Goal: Transaction & Acquisition: Purchase product/service

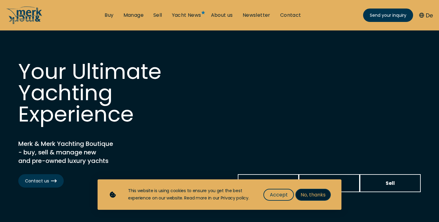
click at [317, 195] on span "No, thanks" at bounding box center [312, 195] width 25 height 8
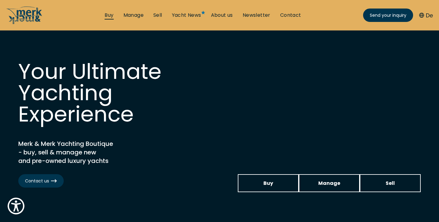
click at [108, 15] on link "Buy" at bounding box center [108, 15] width 9 height 7
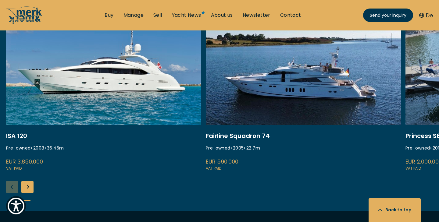
scroll to position [267, 0]
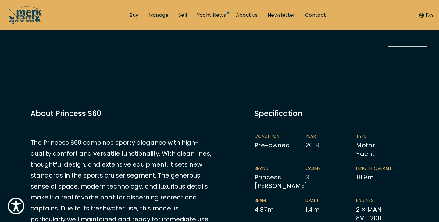
scroll to position [109, 0]
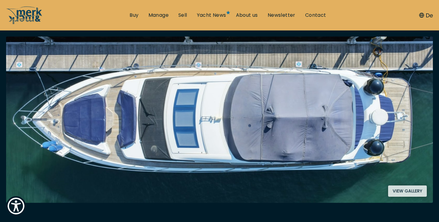
click at [405, 191] on button "View gallery" at bounding box center [407, 190] width 39 height 11
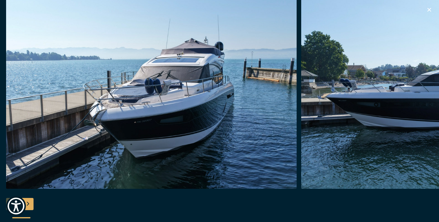
click at [28, 203] on div "Next slide" at bounding box center [27, 204] width 12 height 12
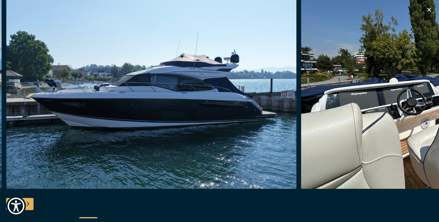
click at [28, 203] on div "Next slide" at bounding box center [27, 204] width 12 height 12
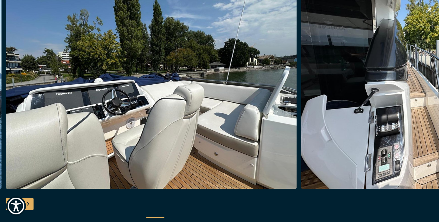
click at [28, 203] on div "Next slide" at bounding box center [27, 204] width 12 height 12
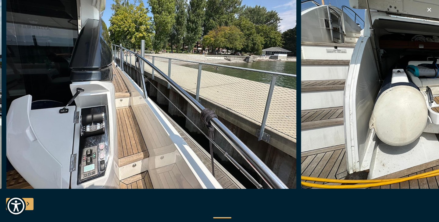
click at [28, 203] on div "Next slide" at bounding box center [27, 204] width 12 height 12
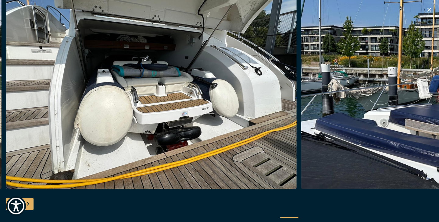
click at [28, 203] on div "Next slide" at bounding box center [27, 204] width 12 height 12
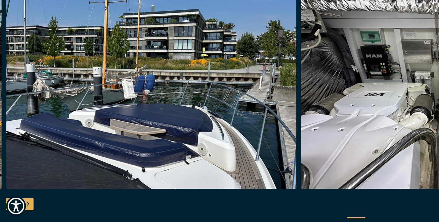
click at [28, 203] on div "Next slide" at bounding box center [27, 204] width 12 height 12
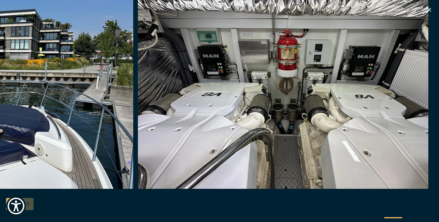
click at [28, 203] on div at bounding box center [219, 111] width 439 height 234
click at [261, 96] on img "button" at bounding box center [283, 91] width 290 height 195
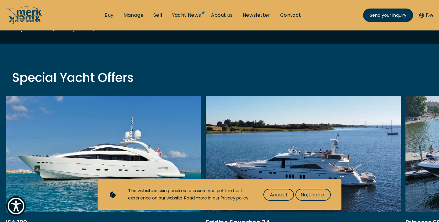
scroll to position [184, 0]
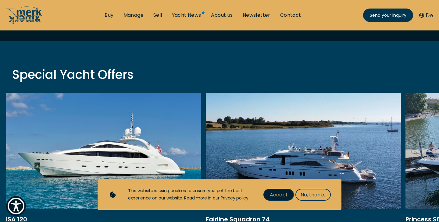
click at [278, 195] on span "Accept" at bounding box center [279, 195] width 18 height 8
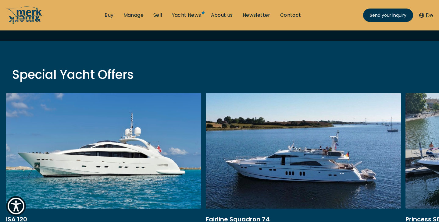
click at [281, 163] on link at bounding box center [303, 174] width 195 height 162
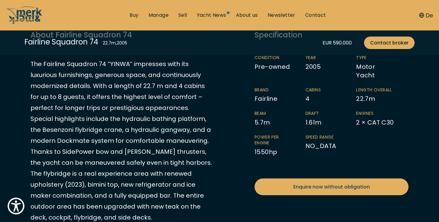
scroll to position [178, 0]
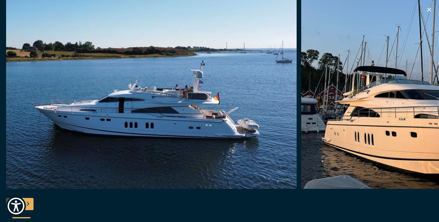
click at [28, 202] on div "Next slide" at bounding box center [27, 204] width 12 height 12
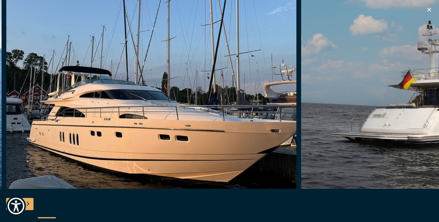
click at [28, 202] on div "Next slide" at bounding box center [27, 204] width 12 height 12
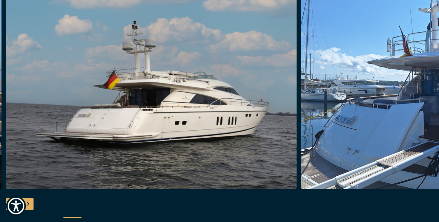
click at [28, 202] on div "Next slide" at bounding box center [27, 204] width 12 height 12
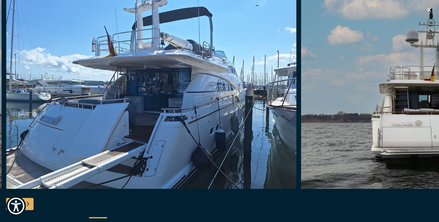
click at [28, 202] on div "Next slide" at bounding box center [27, 204] width 12 height 12
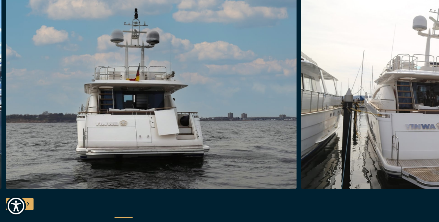
click at [28, 202] on div "Next slide" at bounding box center [27, 204] width 12 height 12
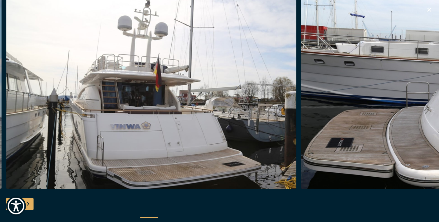
click at [28, 202] on div "Next slide" at bounding box center [27, 204] width 12 height 12
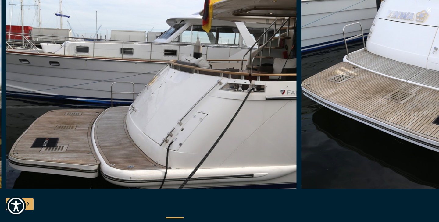
click at [28, 202] on div "Next slide" at bounding box center [27, 204] width 12 height 12
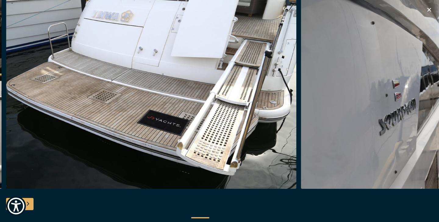
click at [28, 202] on div "Next slide" at bounding box center [27, 204] width 12 height 12
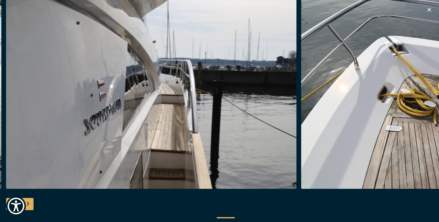
click at [28, 202] on div "Next slide" at bounding box center [27, 204] width 12 height 12
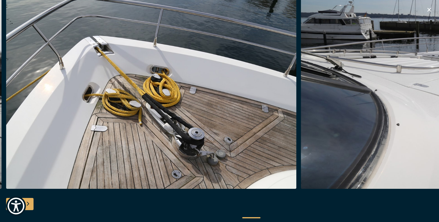
click at [28, 202] on div "Next slide" at bounding box center [27, 204] width 12 height 12
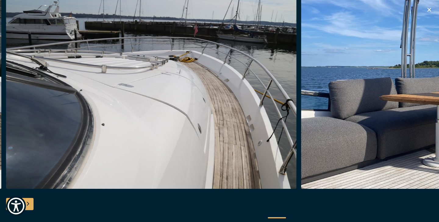
click at [28, 202] on div "Next slide" at bounding box center [27, 204] width 12 height 12
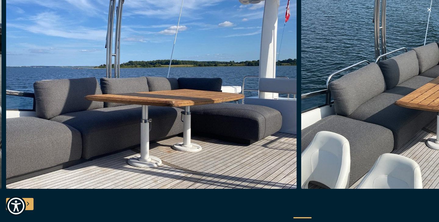
click at [28, 202] on div "Next slide" at bounding box center [27, 204] width 12 height 12
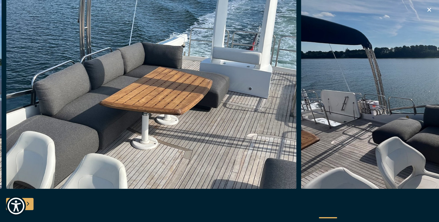
click at [28, 202] on div "Next slide" at bounding box center [27, 204] width 12 height 12
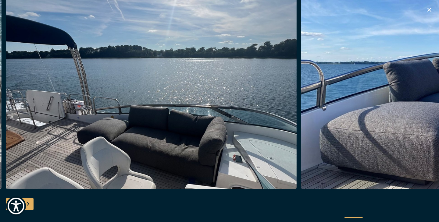
click at [28, 202] on div "Next slide" at bounding box center [27, 204] width 12 height 12
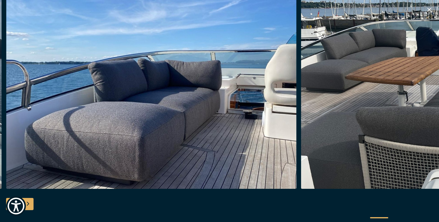
click at [28, 202] on div "Next slide" at bounding box center [27, 204] width 12 height 12
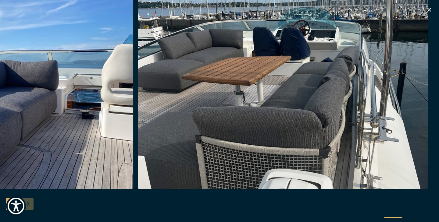
click at [28, 202] on div at bounding box center [219, 111] width 439 height 234
click at [430, 9] on icon "button" at bounding box center [429, 10] width 4 height 4
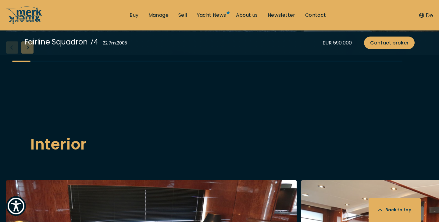
scroll to position [823, 0]
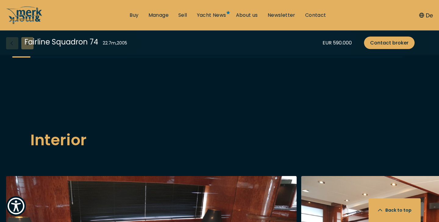
click at [29, 49] on div "Next slide" at bounding box center [27, 43] width 12 height 12
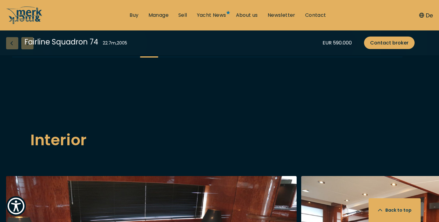
click at [29, 49] on div "Next slide" at bounding box center [27, 43] width 12 height 12
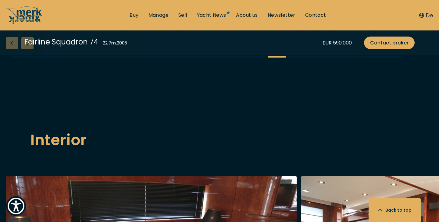
click at [29, 49] on div "Next slide" at bounding box center [27, 43] width 12 height 12
click at [318, 15] on link "Contact" at bounding box center [315, 15] width 21 height 7
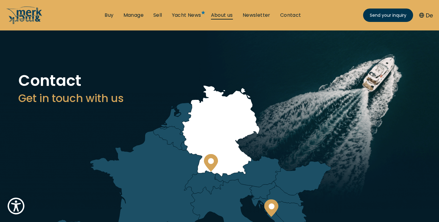
click at [219, 15] on link "About us" at bounding box center [222, 15] width 22 height 7
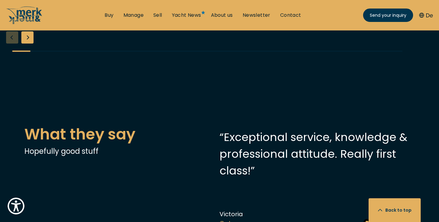
scroll to position [1218, 0]
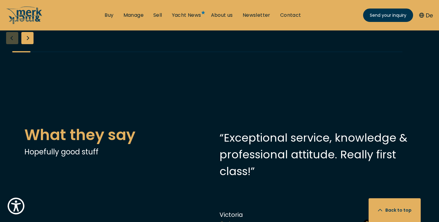
click at [29, 44] on div "Next slide" at bounding box center [27, 38] width 12 height 12
click at [30, 44] on div "Next slide" at bounding box center [27, 38] width 12 height 12
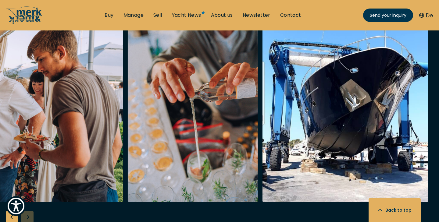
scroll to position [1038, 0]
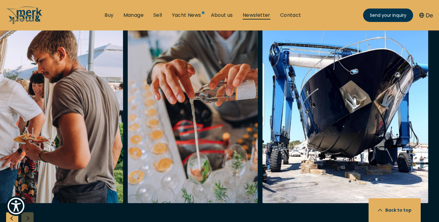
click at [259, 16] on link "Newsletter" at bounding box center [256, 15] width 28 height 7
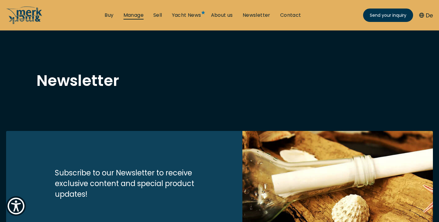
click at [135, 15] on link "Manage" at bounding box center [133, 15] width 20 height 7
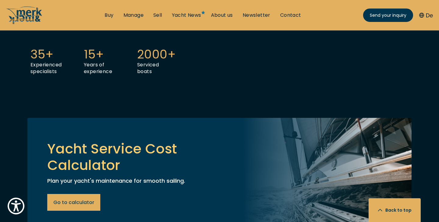
scroll to position [308, 0]
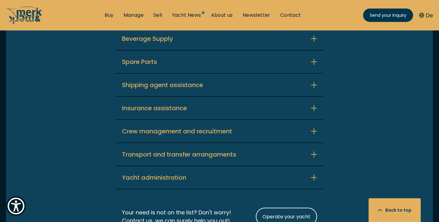
scroll to position [1439, 0]
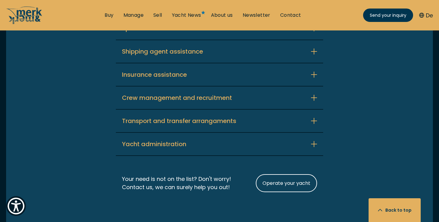
scroll to position [1507, 0]
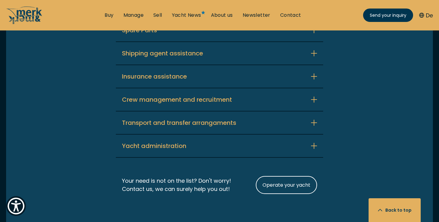
scroll to position [1541, 0]
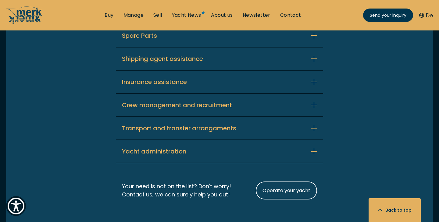
scroll to position [1563, 0]
click at [313, 16] on icon "button" at bounding box center [314, 12] width 6 height 6
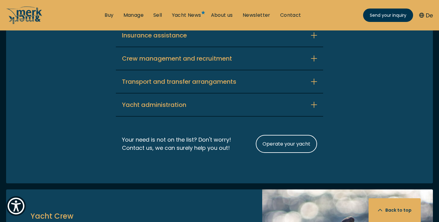
scroll to position [1638, 0]
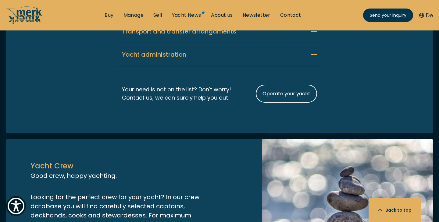
scroll to position [1726, 0]
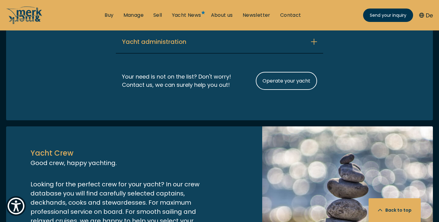
scroll to position [1764, 0]
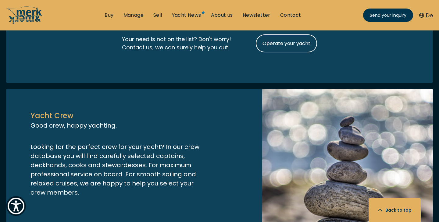
scroll to position [1831, 0]
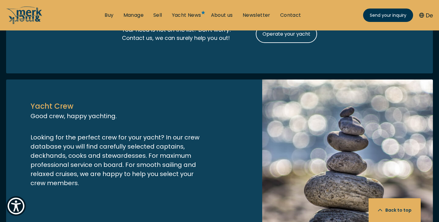
scroll to position [1883, 0]
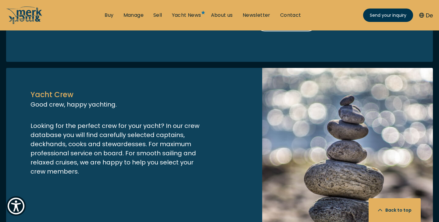
scroll to position [1914, 0]
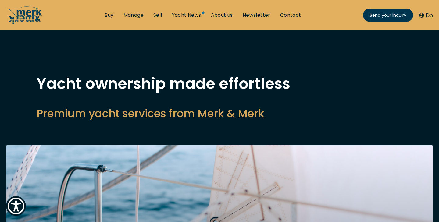
scroll to position [0, 0]
click at [224, 13] on link "About us" at bounding box center [222, 15] width 22 height 7
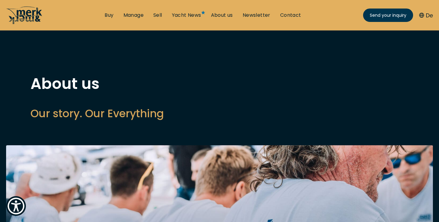
click at [32, 17] on icon "/" at bounding box center [24, 15] width 37 height 18
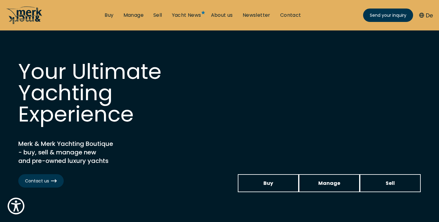
click at [28, 12] on icon "/" at bounding box center [22, 14] width 27 height 17
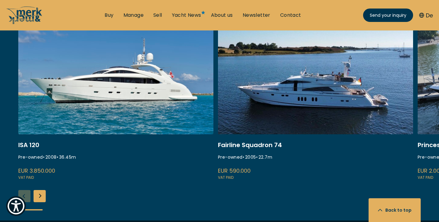
scroll to position [768, 0]
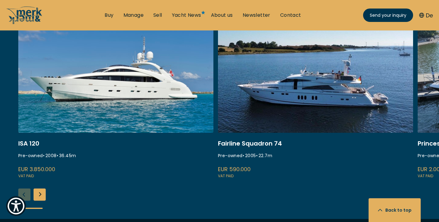
click at [39, 189] on div "Next slide" at bounding box center [39, 195] width 12 height 12
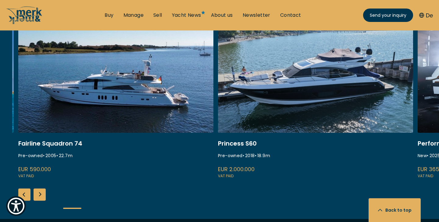
scroll to position [749, 0]
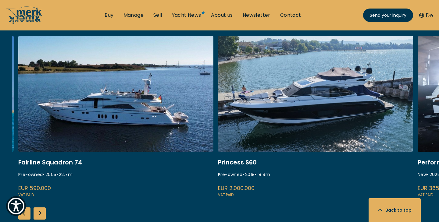
click at [40, 207] on div "Next slide" at bounding box center [39, 213] width 12 height 12
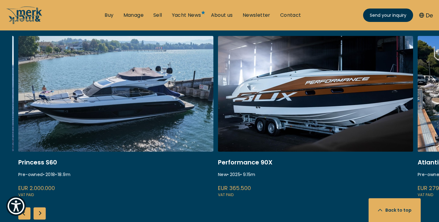
click at [40, 207] on div "Next slide" at bounding box center [39, 213] width 12 height 12
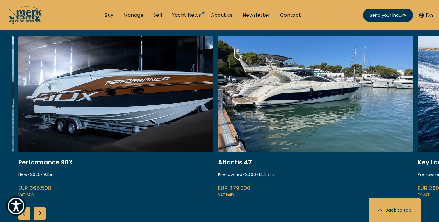
click at [40, 207] on div "Next slide" at bounding box center [39, 213] width 12 height 12
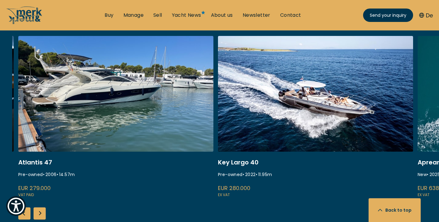
click at [40, 207] on div "Next slide" at bounding box center [39, 213] width 12 height 12
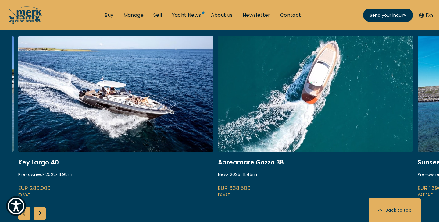
click at [40, 207] on div "Next slide" at bounding box center [39, 213] width 12 height 12
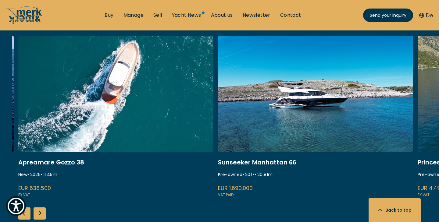
click at [40, 207] on div "Next slide" at bounding box center [39, 213] width 12 height 12
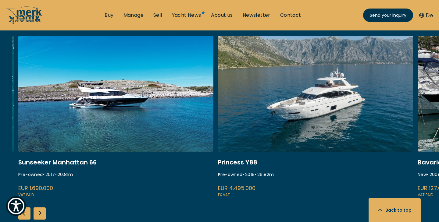
click at [40, 207] on div "Next slide" at bounding box center [39, 213] width 12 height 12
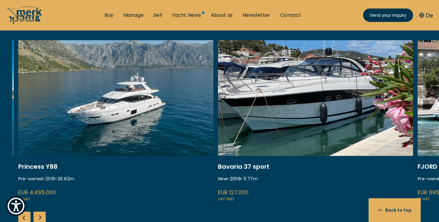
scroll to position [745, 0]
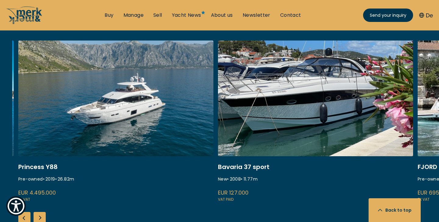
click at [40, 212] on div "Next slide" at bounding box center [39, 218] width 12 height 12
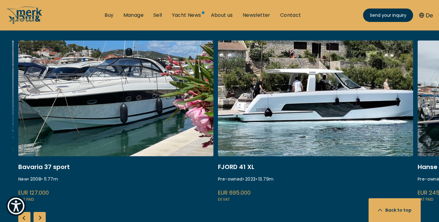
click at [40, 212] on div "Next slide" at bounding box center [39, 218] width 12 height 12
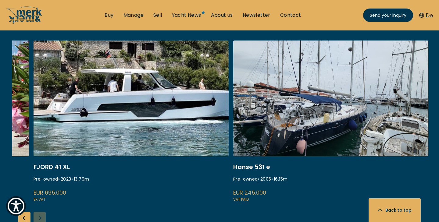
click at [40, 195] on div "ISA 120 Pre-owned • 2008 • 36.45 m EUR 3.850.000 VAT paid Fairline Squadron 74 …" at bounding box center [225, 142] width 426 height 202
click at [41, 195] on div "ISA 120 Pre-owned • 2008 • 36.45 m EUR 3.850.000 VAT paid Fairline Squadron 74 …" at bounding box center [225, 142] width 426 height 202
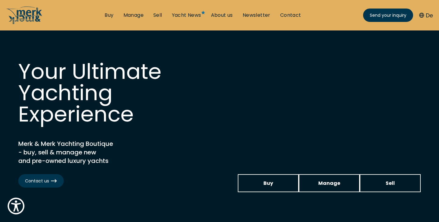
scroll to position [0, 0]
